Goal: Task Accomplishment & Management: Manage account settings

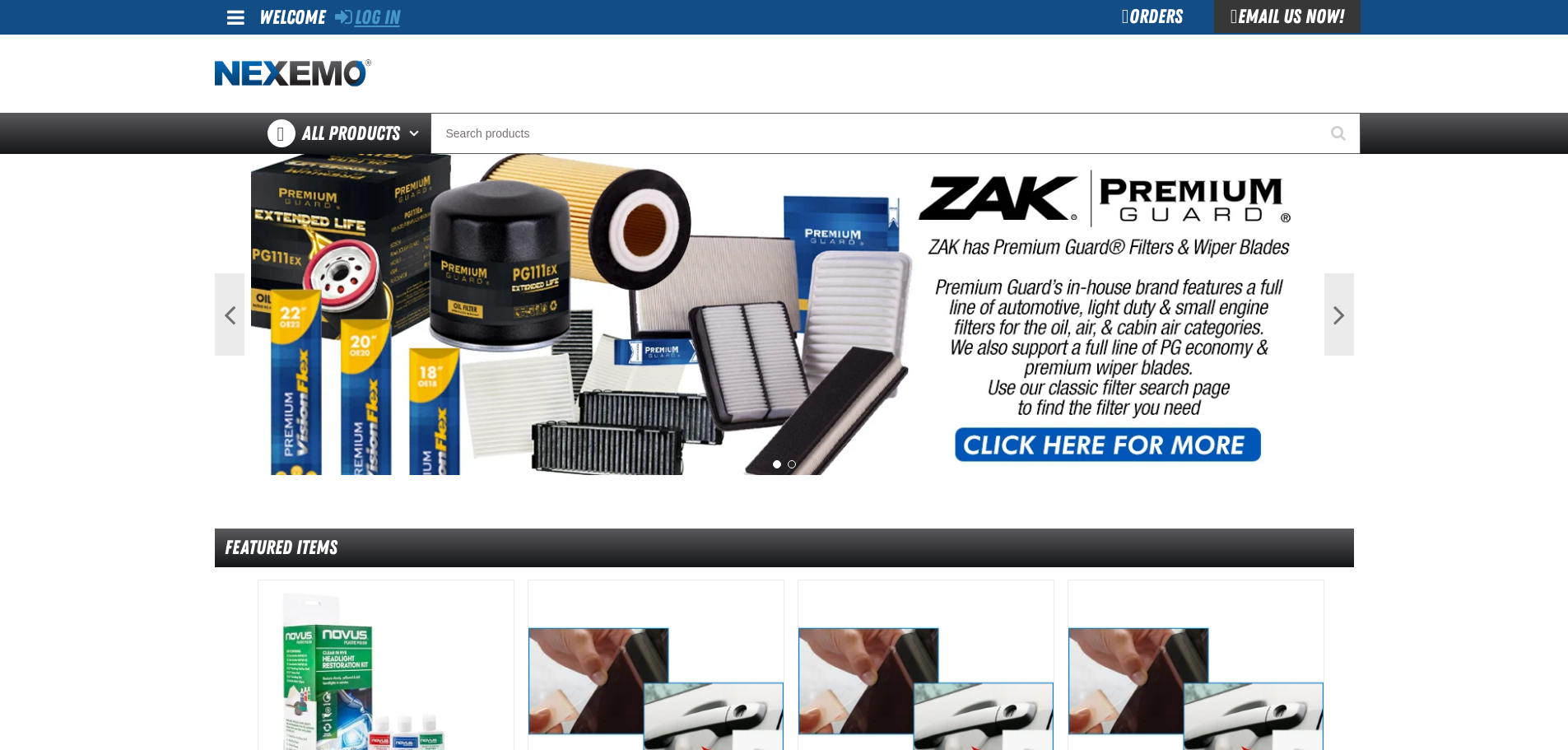
click at [365, 22] on link "Log In" at bounding box center [367, 17] width 65 height 23
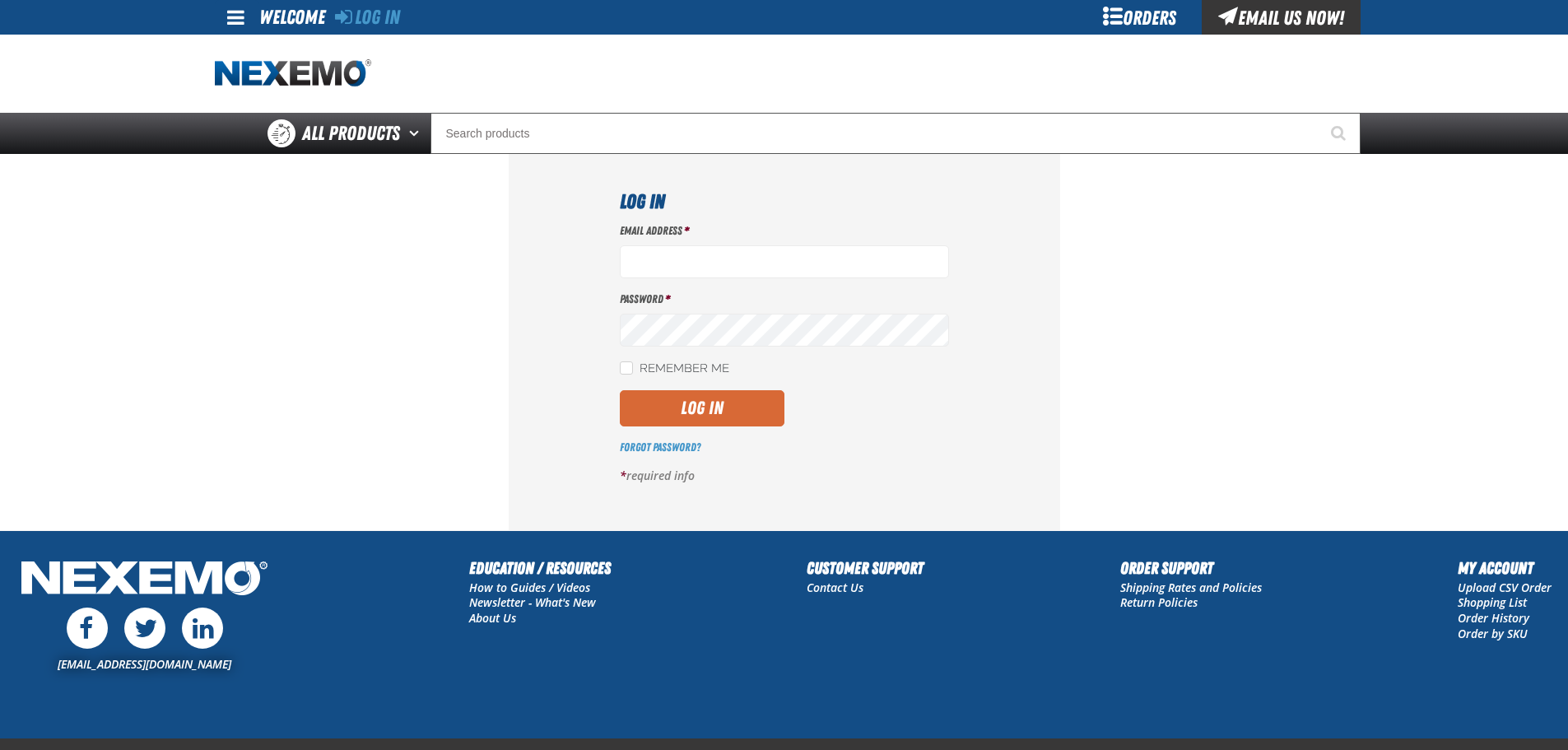
type input "[EMAIL_ADDRESS][DOMAIN_NAME]"
click at [725, 398] on button "Log In" at bounding box center [703, 408] width 165 height 36
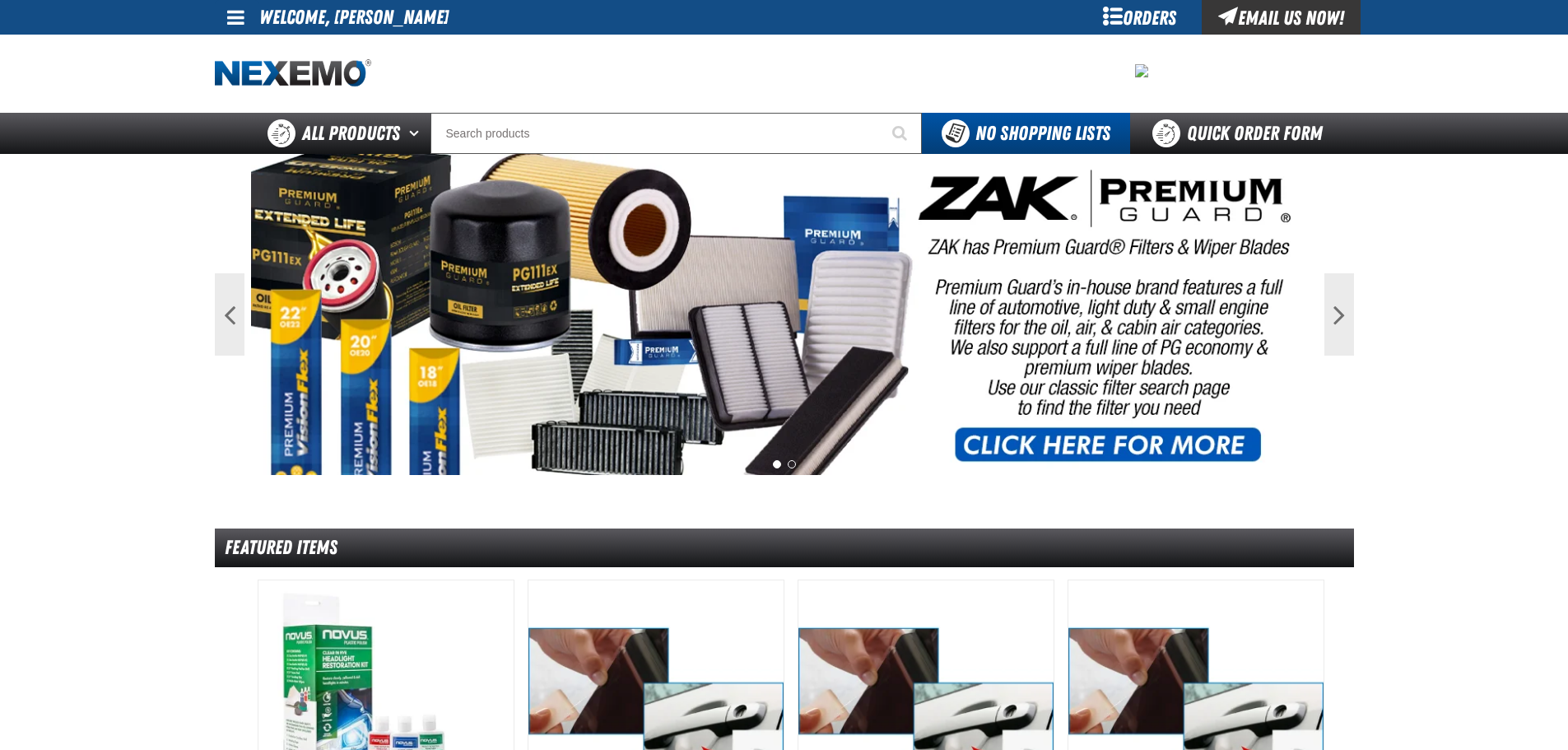
click at [241, 16] on span at bounding box center [236, 17] width 17 height 20
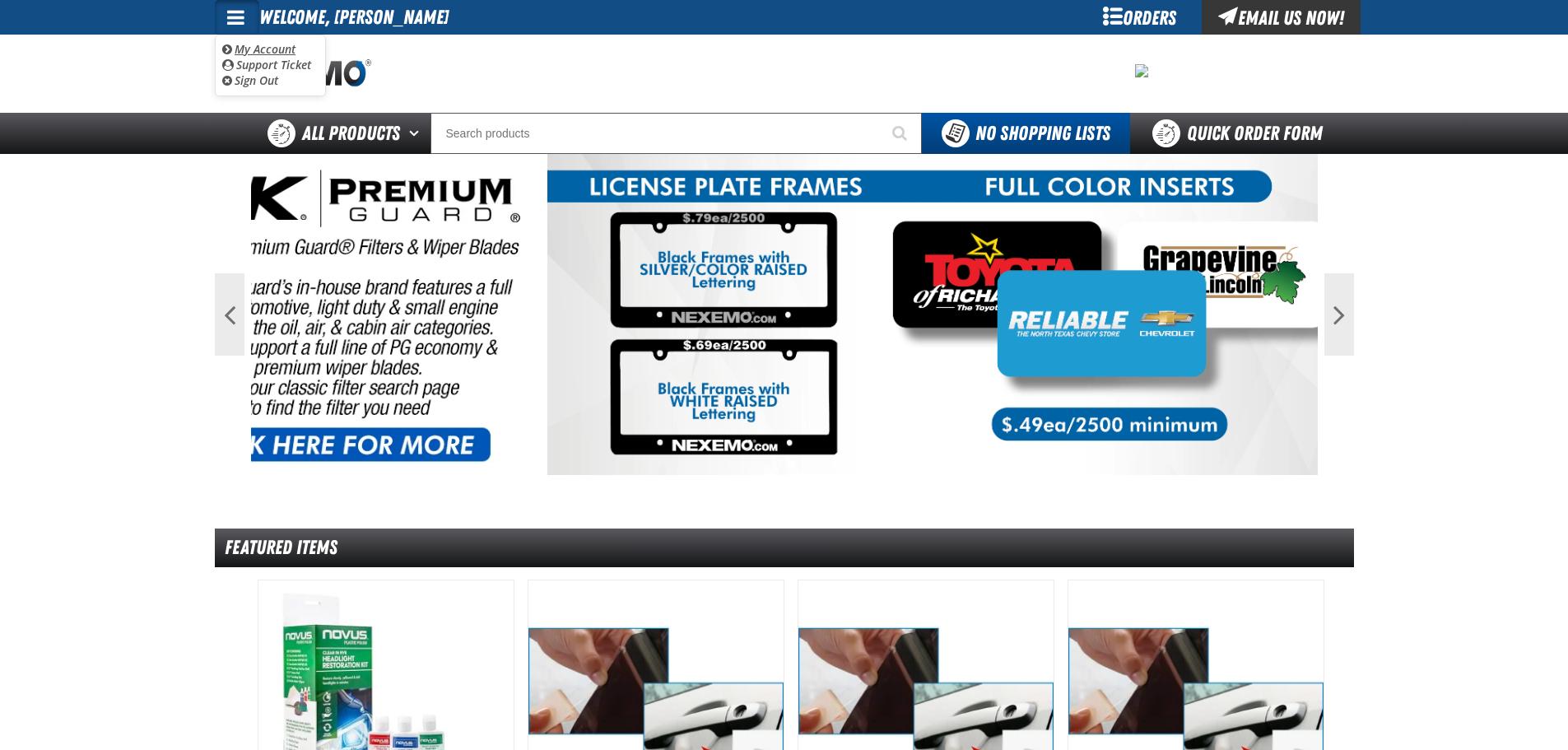
click at [255, 42] on link "My Account My Account" at bounding box center [258, 48] width 73 height 16
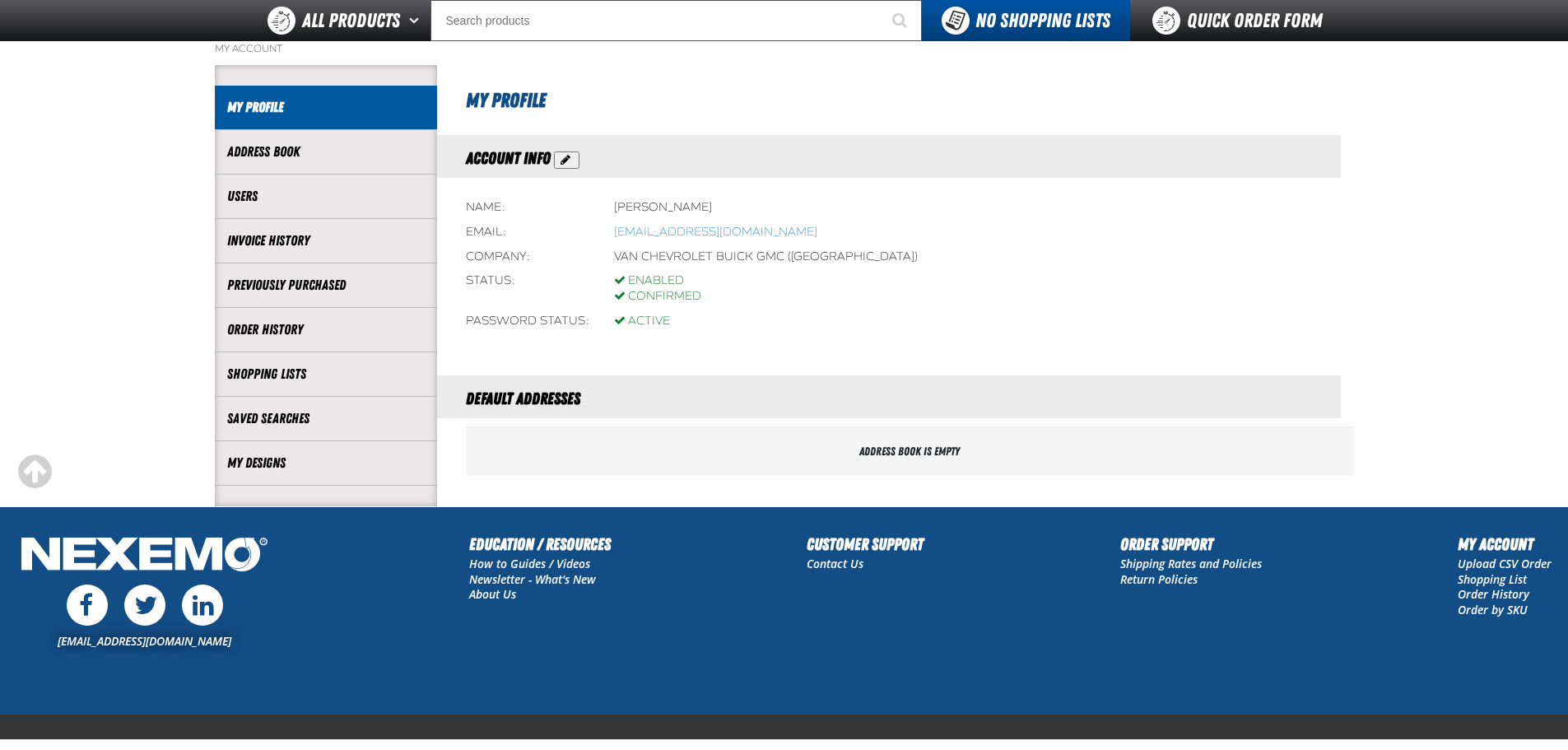
scroll to position [155, 0]
